Goal: Browse casually

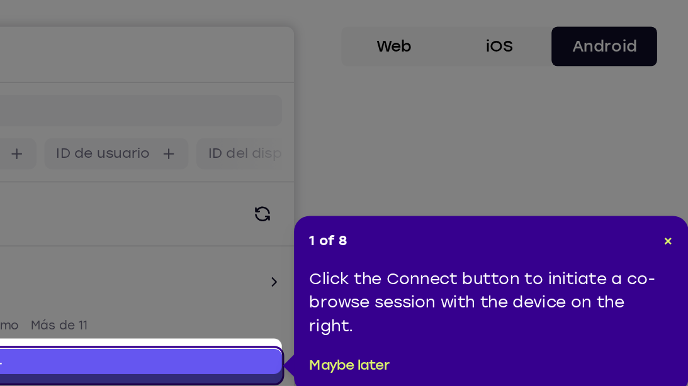
scroll to position [13, 0]
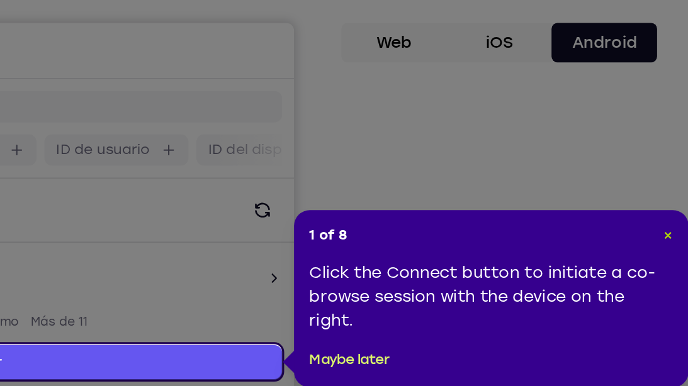
click at [676, 286] on span "×" at bounding box center [675, 286] width 6 height 11
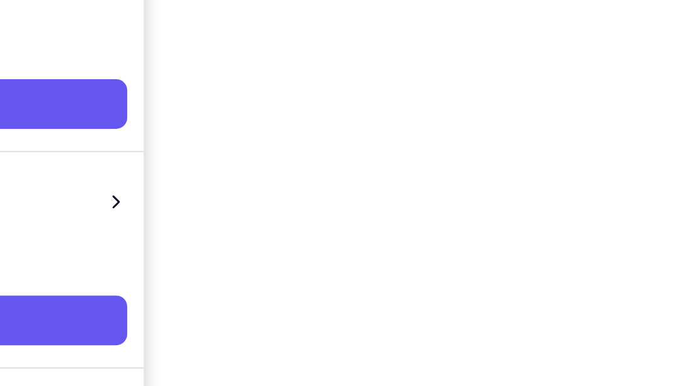
scroll to position [164, 0]
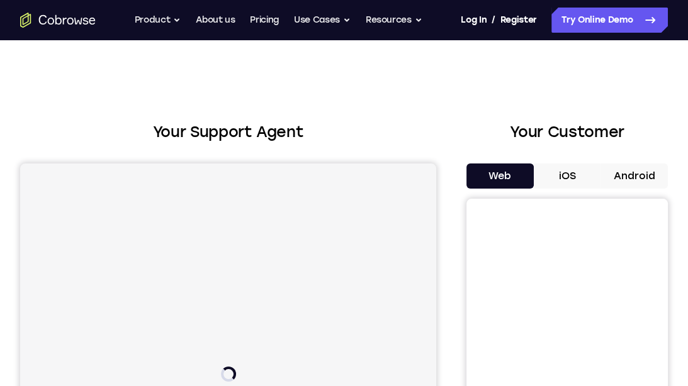
click at [644, 179] on button "Android" at bounding box center [633, 176] width 67 height 25
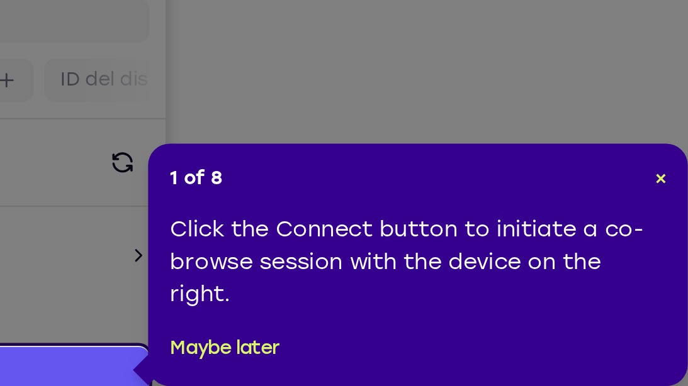
scroll to position [49, 0]
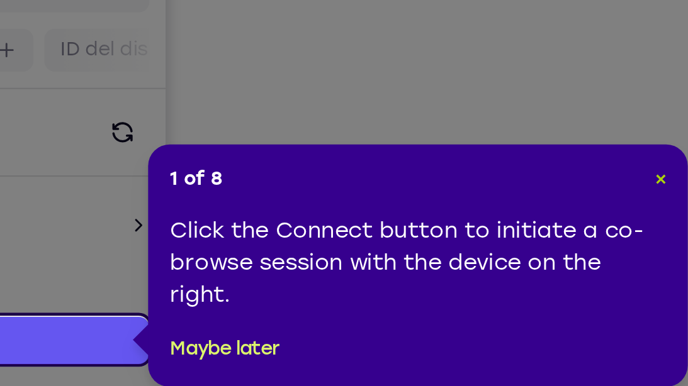
click at [666, 255] on span "×" at bounding box center [667, 255] width 6 height 11
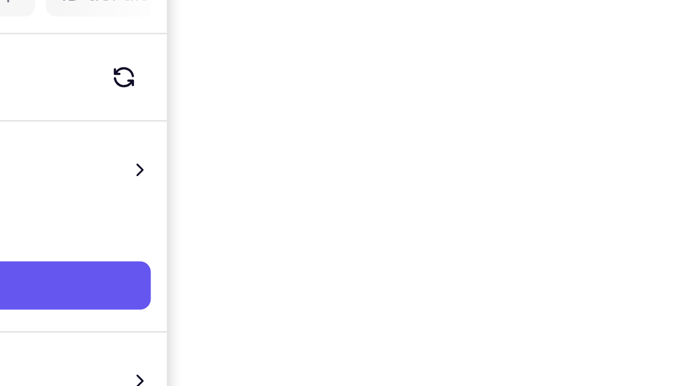
scroll to position [177, 0]
click at [679, 166] on div "Your Support Agent Your Customer Web iOS Android Next Steps We’d be happy to gi…" at bounding box center [344, 278] width 688 height 830
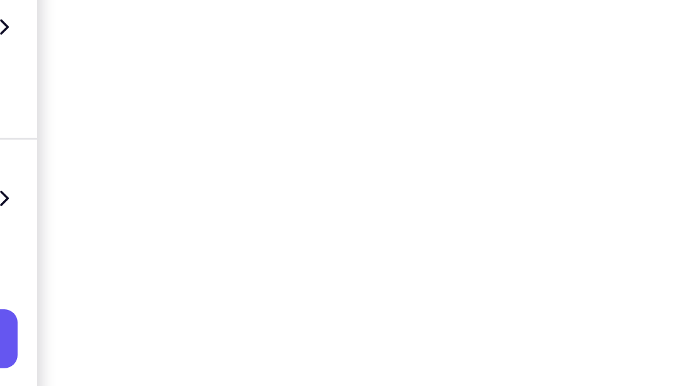
scroll to position [227, 0]
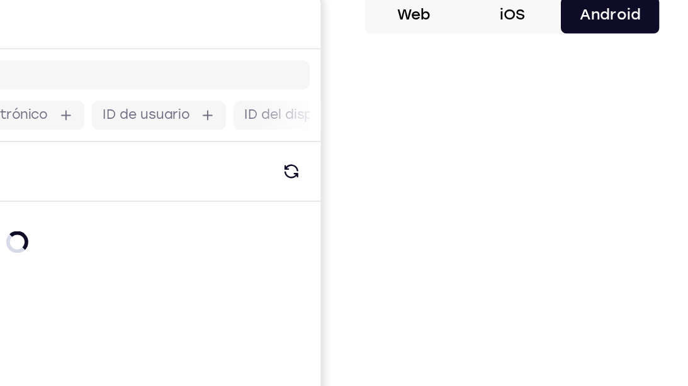
scroll to position [44, 0]
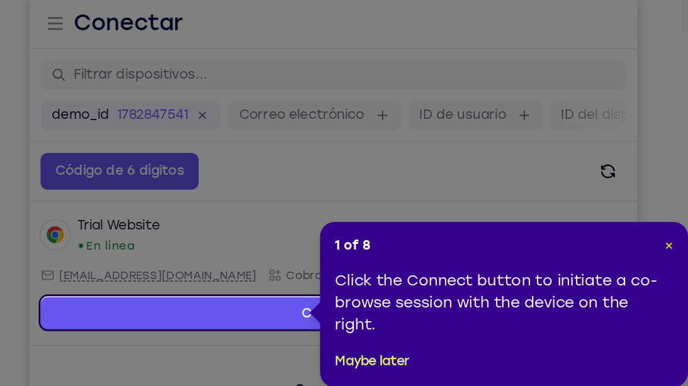
click at [457, 289] on span "×" at bounding box center [458, 289] width 6 height 11
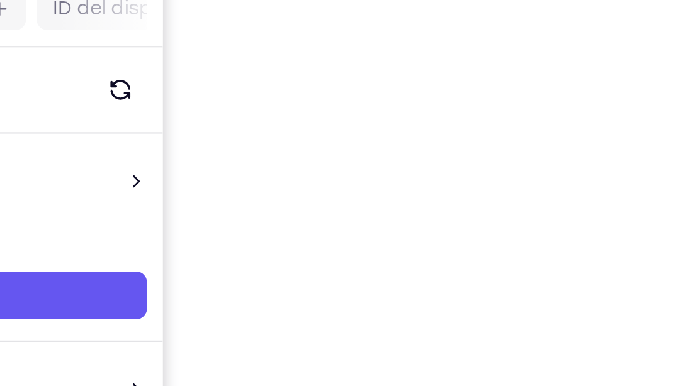
scroll to position [166, 0]
